Goal: Browse casually

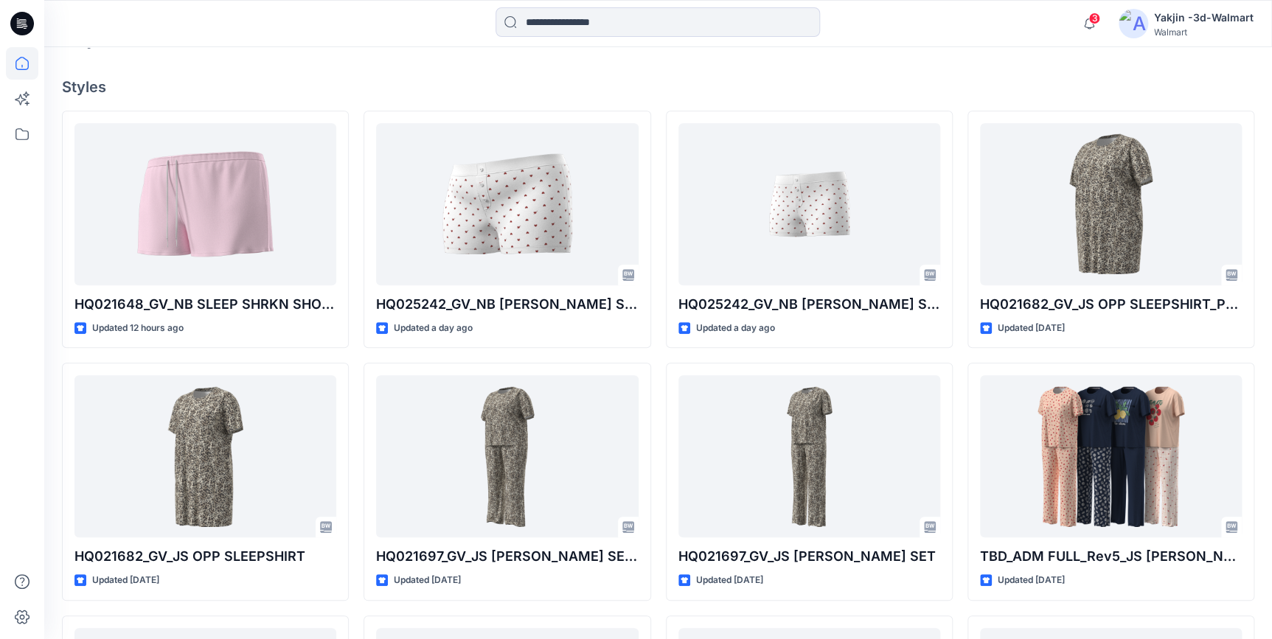
scroll to position [280, 0]
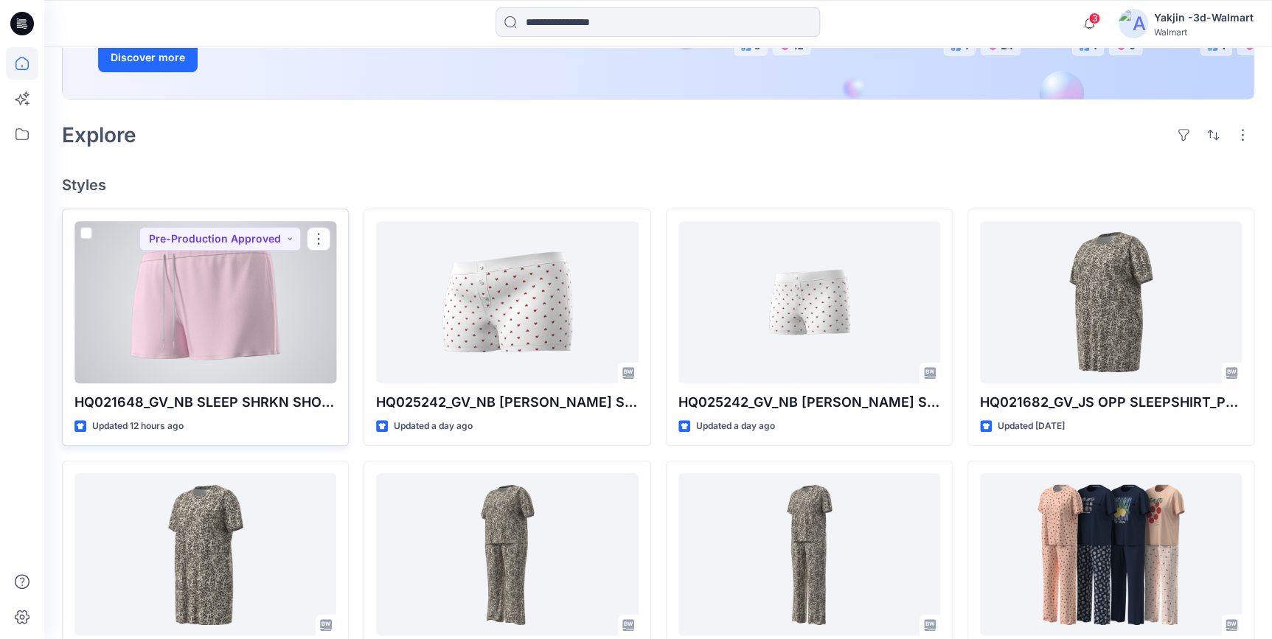
click at [165, 341] on div at bounding box center [205, 302] width 262 height 162
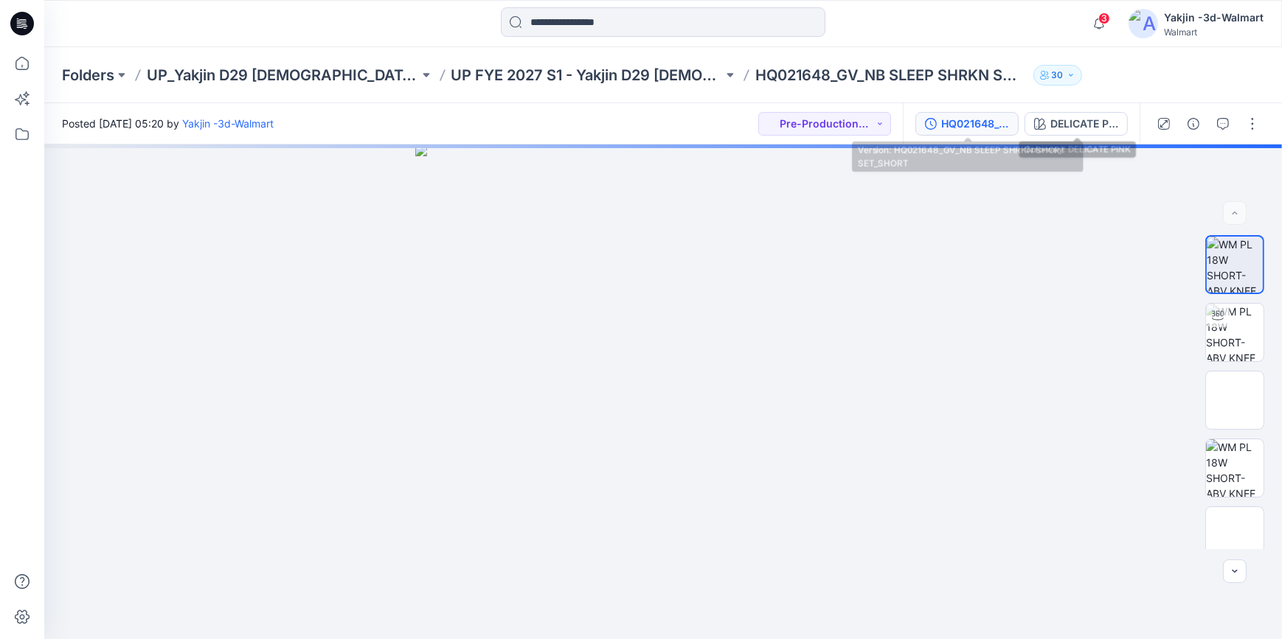
click at [980, 122] on div "HQ021648_GV_NB SLEEP SHRKN SHORT SET_SHORT" at bounding box center [975, 124] width 68 height 16
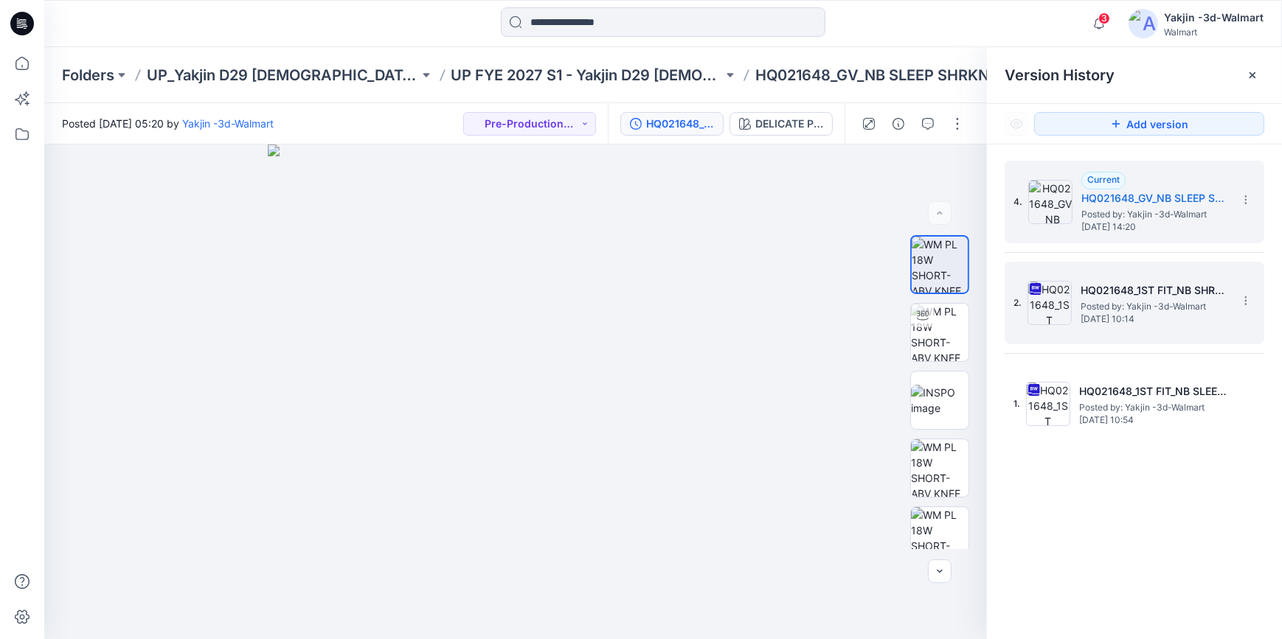
click at [1123, 299] on span "Posted by: Yakjin -3d-Walmart" at bounding box center [1155, 306] width 148 height 15
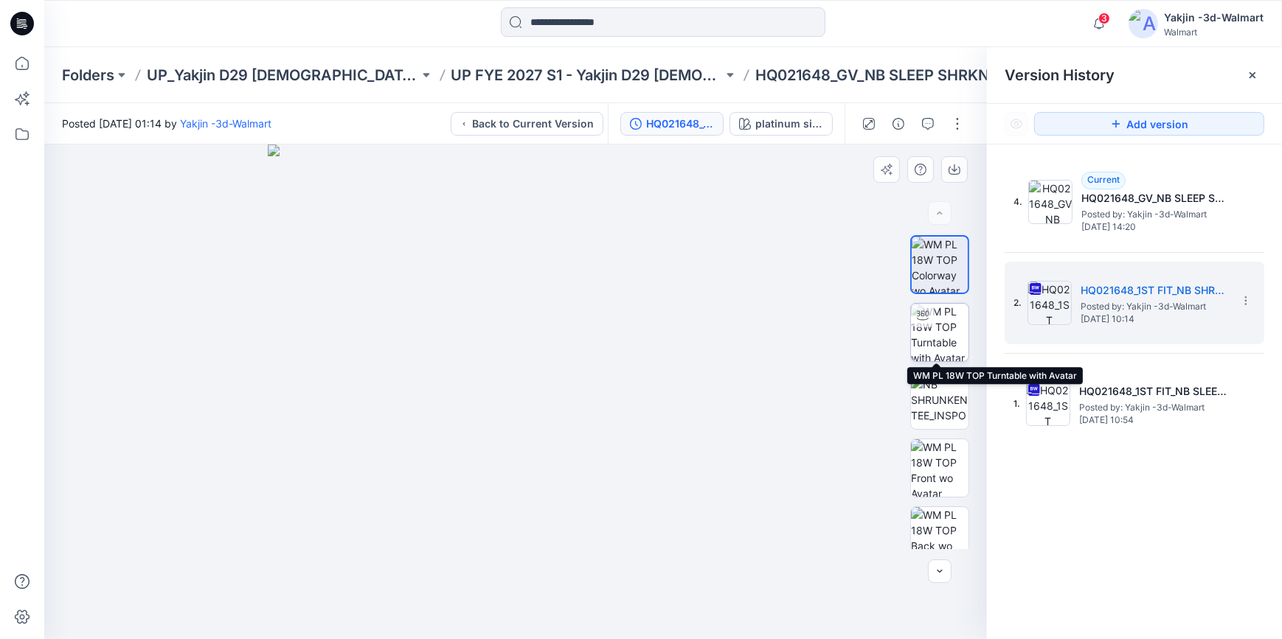
click at [959, 331] on img at bounding box center [940, 333] width 58 height 58
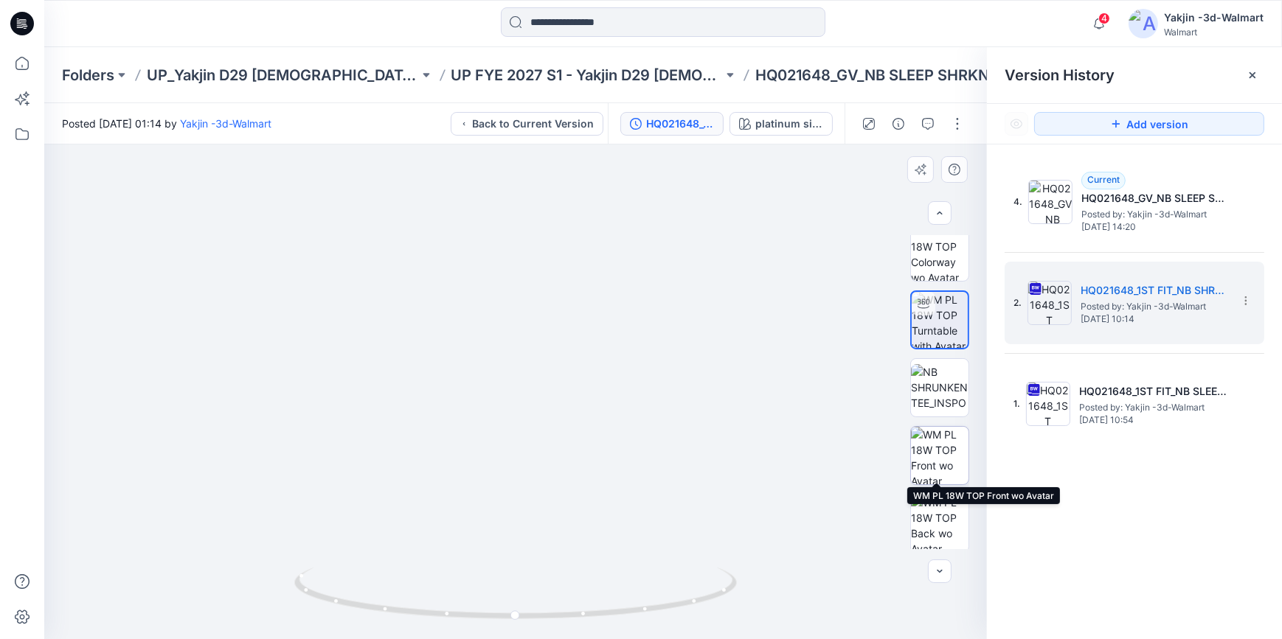
scroll to position [15, 0]
drag, startPoint x: 642, startPoint y: 614, endPoint x: 453, endPoint y: 619, distance: 188.9
click at [453, 575] on icon at bounding box center [517, 595] width 446 height 55
drag, startPoint x: 619, startPoint y: 620, endPoint x: 810, endPoint y: 606, distance: 191.5
click at [810, 575] on div at bounding box center [515, 392] width 943 height 495
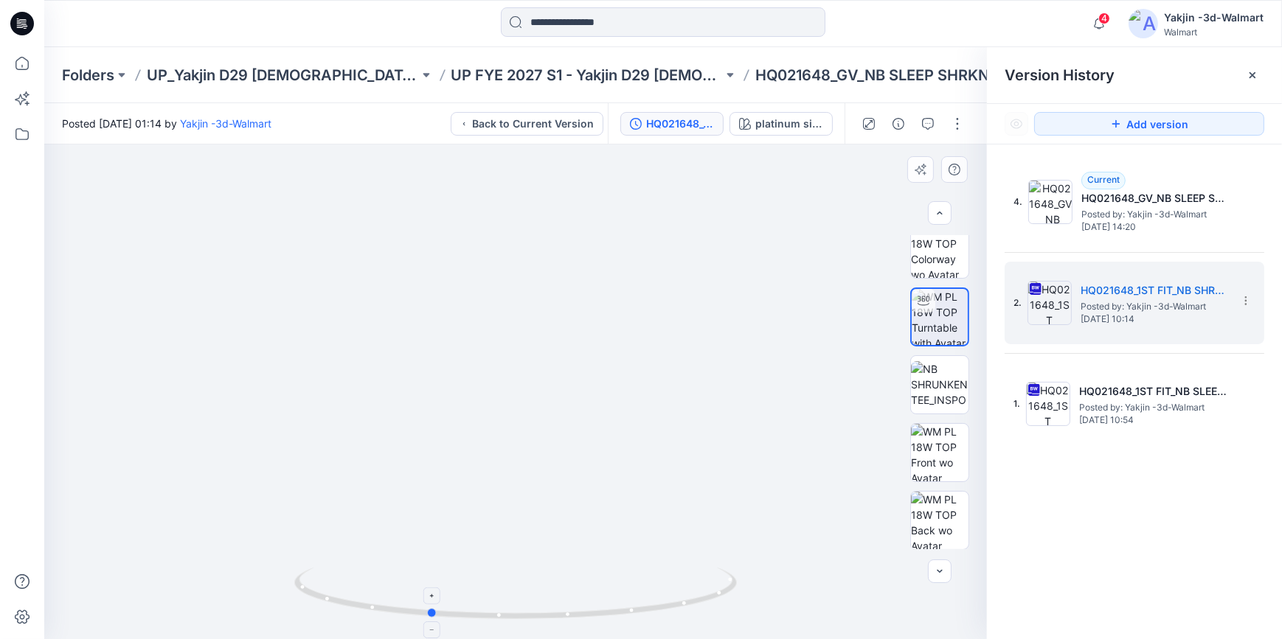
drag, startPoint x: 663, startPoint y: 612, endPoint x: 575, endPoint y: 608, distance: 87.9
click at [575, 575] on icon at bounding box center [517, 595] width 446 height 55
drag, startPoint x: 667, startPoint y: 613, endPoint x: 737, endPoint y: 611, distance: 70.1
click at [737, 575] on icon at bounding box center [517, 595] width 446 height 55
drag, startPoint x: 600, startPoint y: 614, endPoint x: 567, endPoint y: 614, distance: 32.5
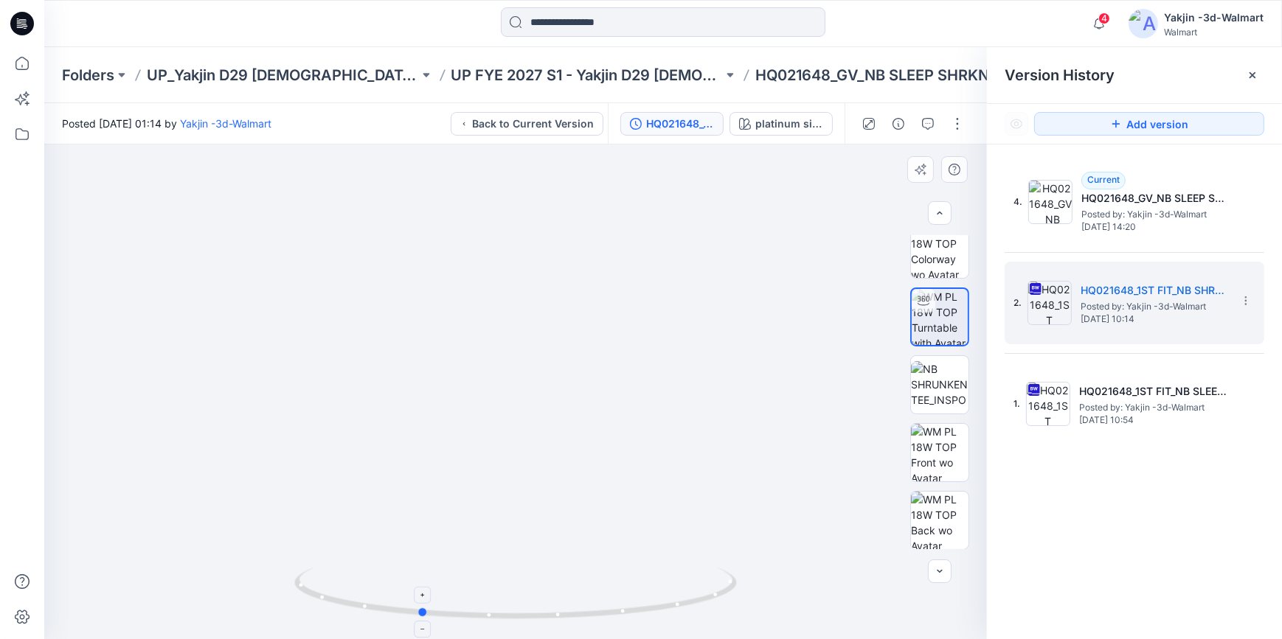
click at [567, 575] on icon at bounding box center [517, 595] width 446 height 55
